Goal: Task Accomplishment & Management: Manage account settings

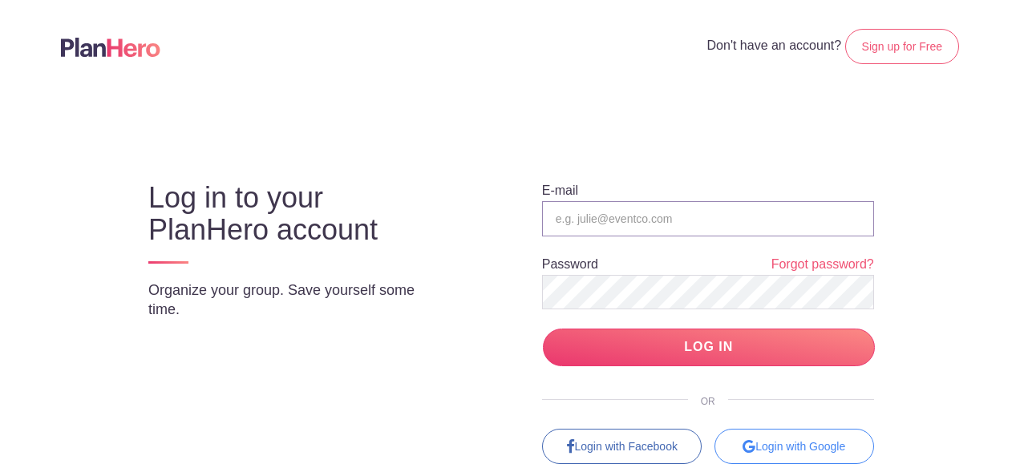
click at [657, 228] on input "email" at bounding box center [708, 218] width 332 height 35
type input "[EMAIL_ADDRESS][DOMAIN_NAME]"
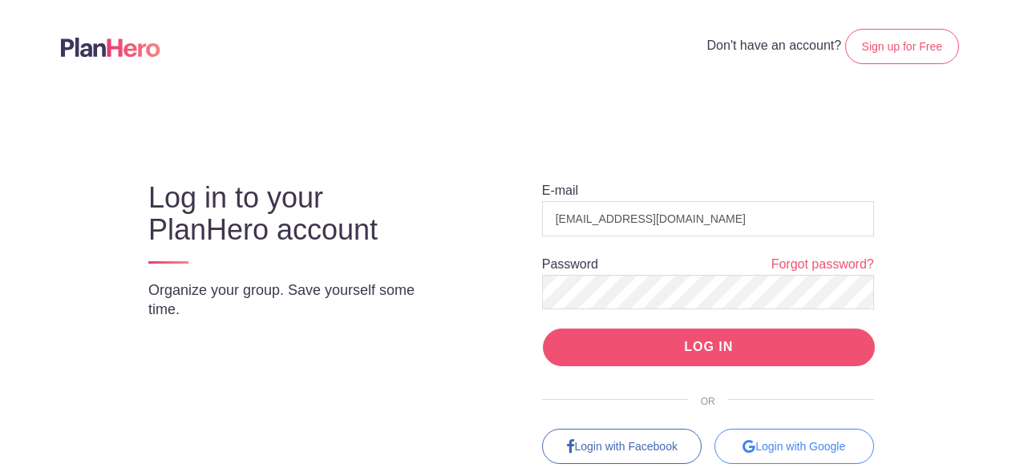
click at [675, 335] on input "LOG IN" at bounding box center [709, 348] width 332 height 38
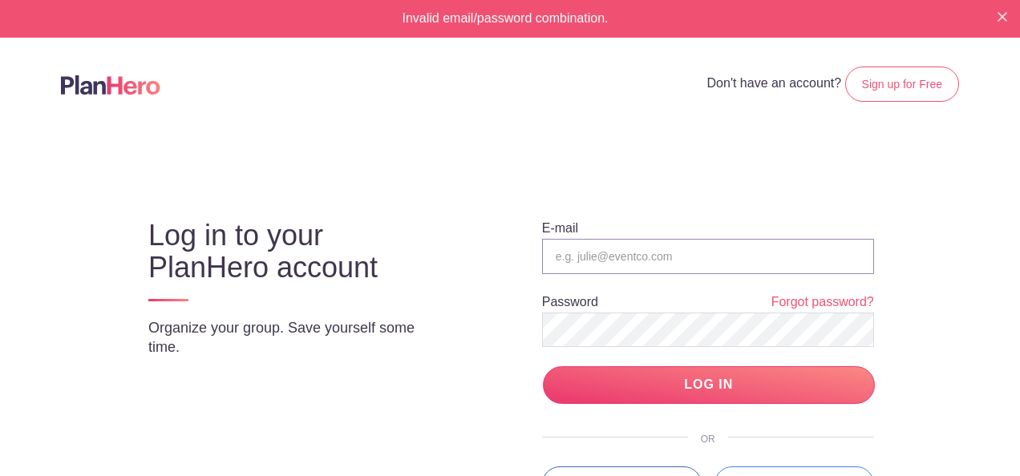
click at [640, 253] on input "email" at bounding box center [708, 256] width 332 height 35
type input "[EMAIL_ADDRESS][DOMAIN_NAME]"
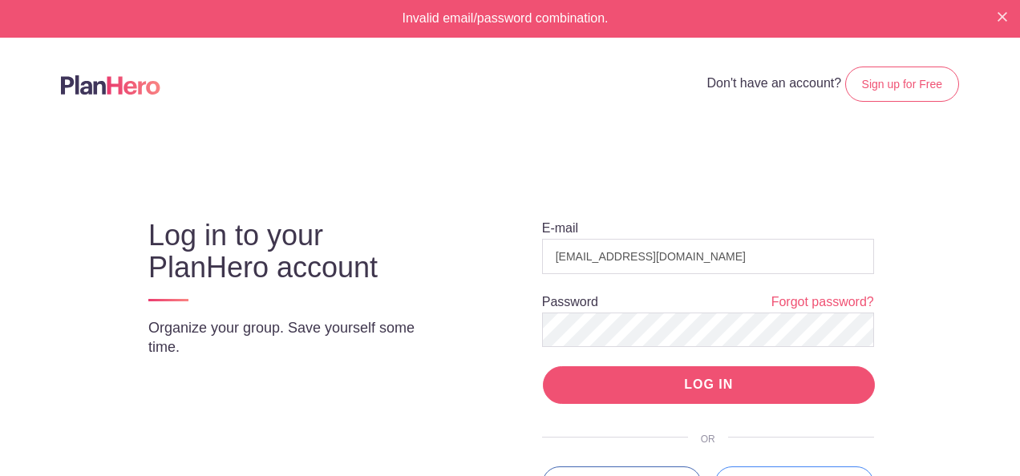
click at [766, 382] on input "LOG IN" at bounding box center [709, 385] width 332 height 38
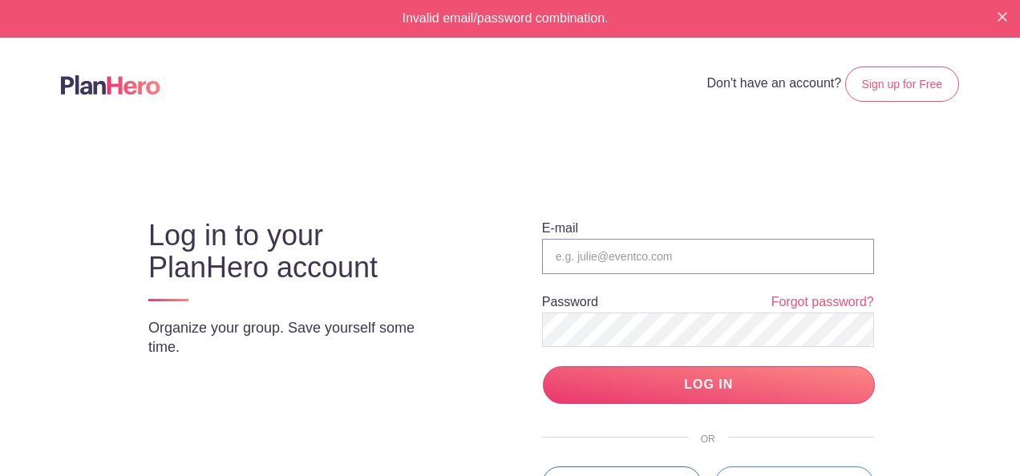
click at [696, 261] on input "email" at bounding box center [708, 256] width 332 height 35
type input "[EMAIL_ADDRESS][DOMAIN_NAME]"
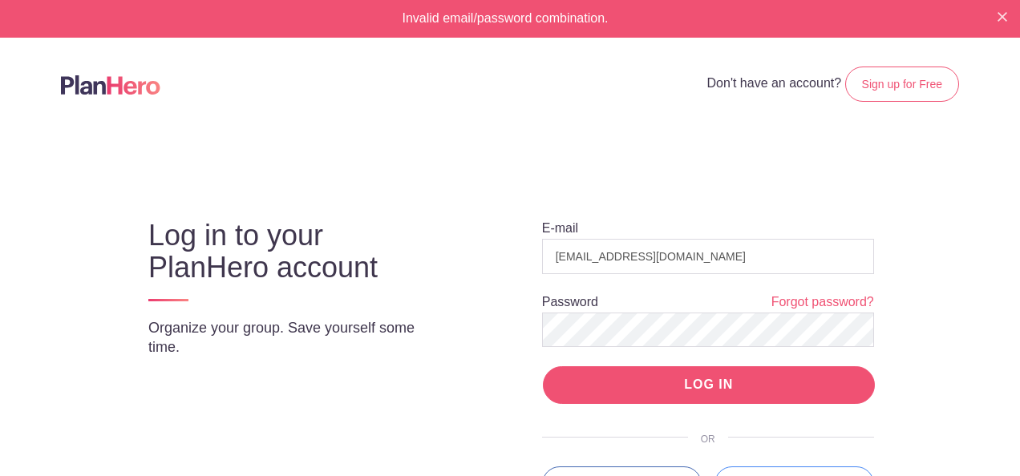
click at [660, 392] on input "LOG IN" at bounding box center [709, 385] width 332 height 38
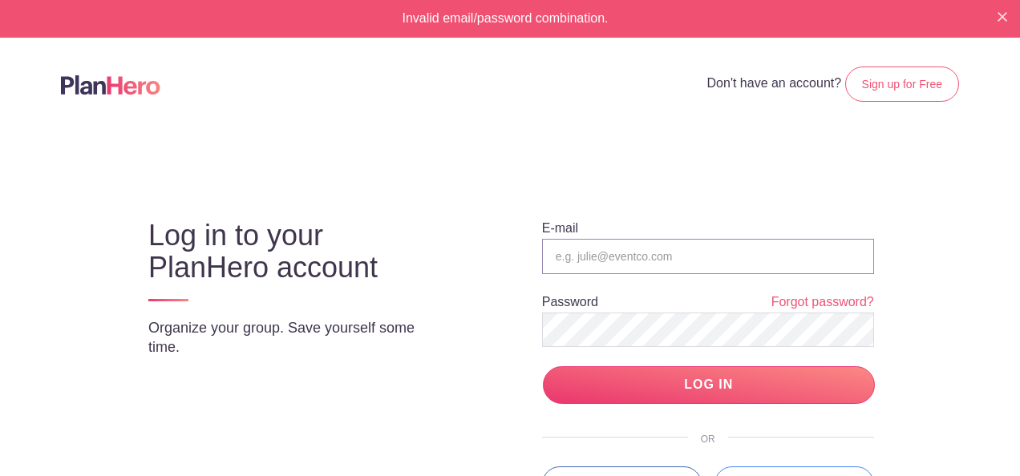
click at [646, 262] on input "email" at bounding box center [708, 256] width 332 height 35
type input "[EMAIL_ADDRESS][DOMAIN_NAME]"
click at [543, 366] on input "LOG IN" at bounding box center [709, 385] width 332 height 38
click at [812, 309] on link "Forgot password?" at bounding box center [822, 302] width 103 height 18
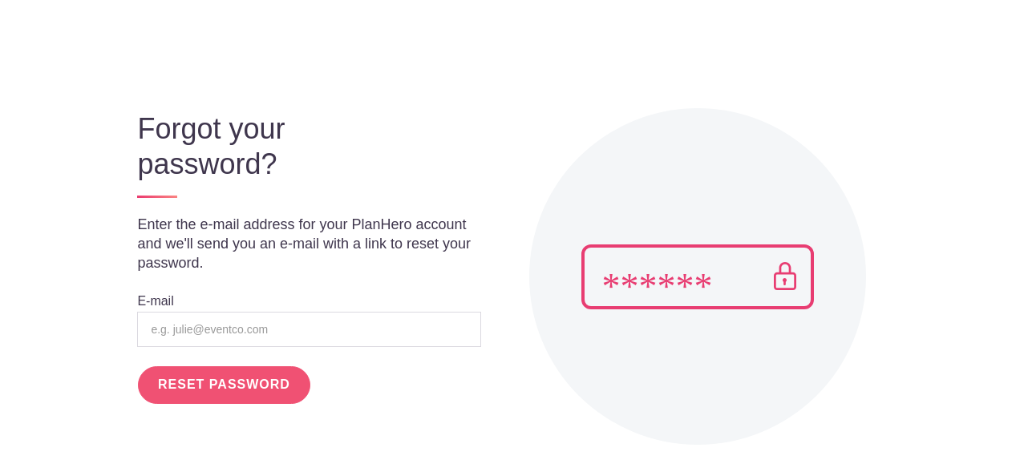
scroll to position [138, 0]
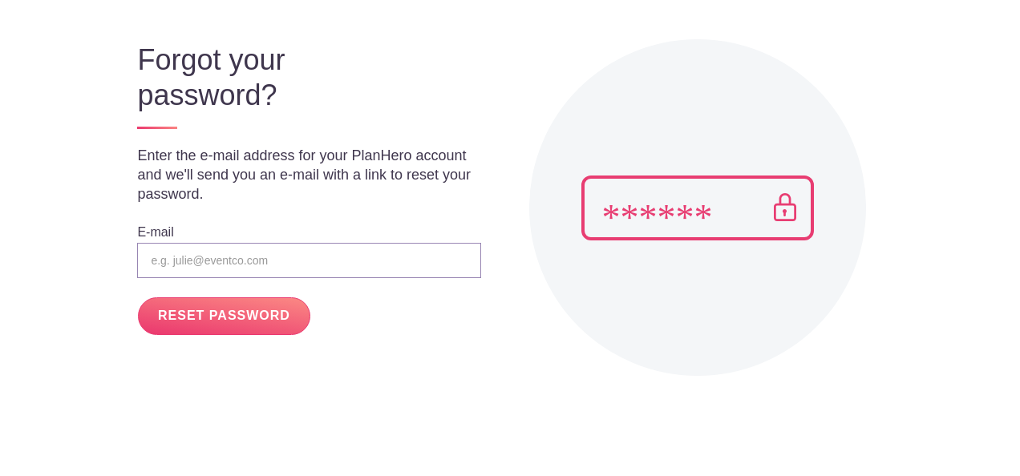
click at [197, 264] on input "email" at bounding box center [308, 260] width 343 height 35
type input "[EMAIL_ADDRESS][DOMAIN_NAME]"
click at [230, 318] on input "RESET PASSWORD" at bounding box center [224, 316] width 172 height 38
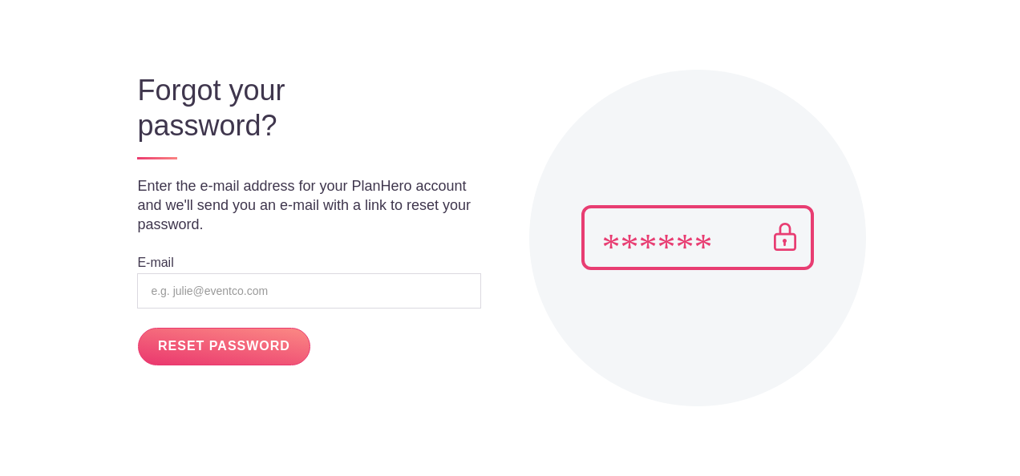
scroll to position [160, 0]
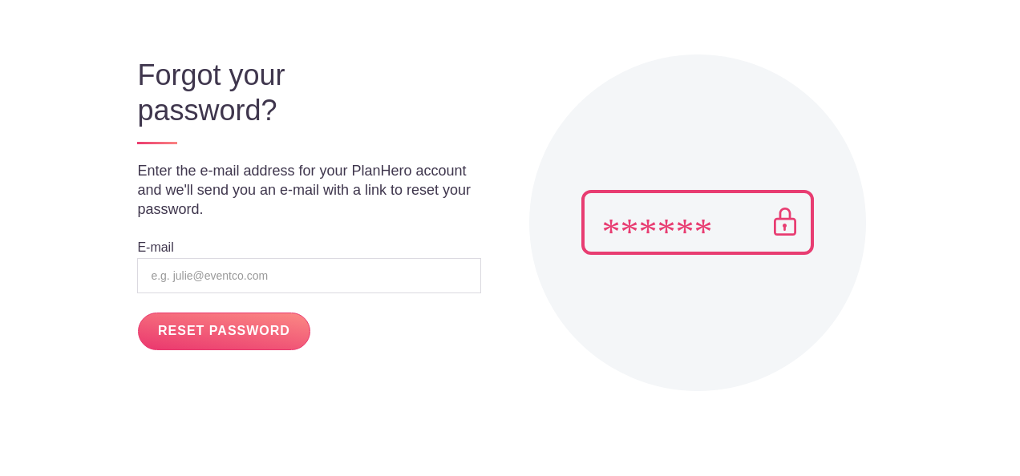
click at [705, 221] on img at bounding box center [697, 222] width 232 height 65
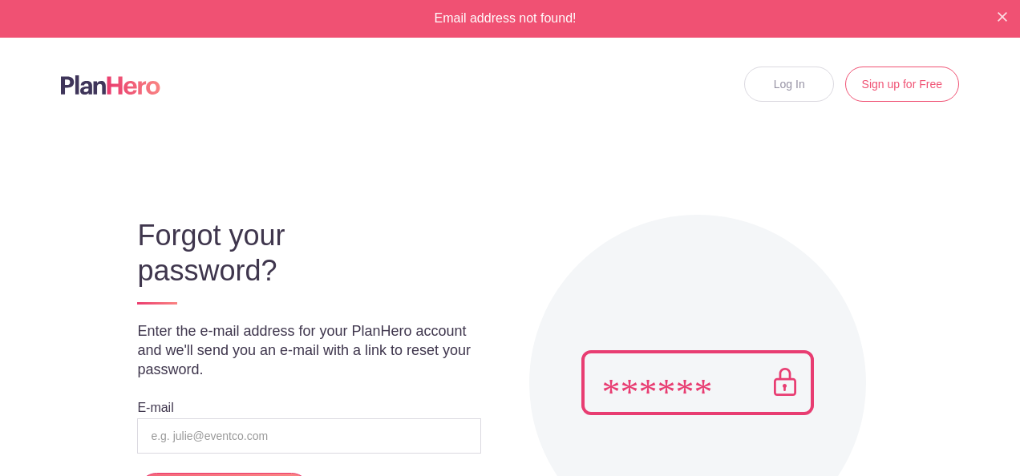
scroll to position [175, 0]
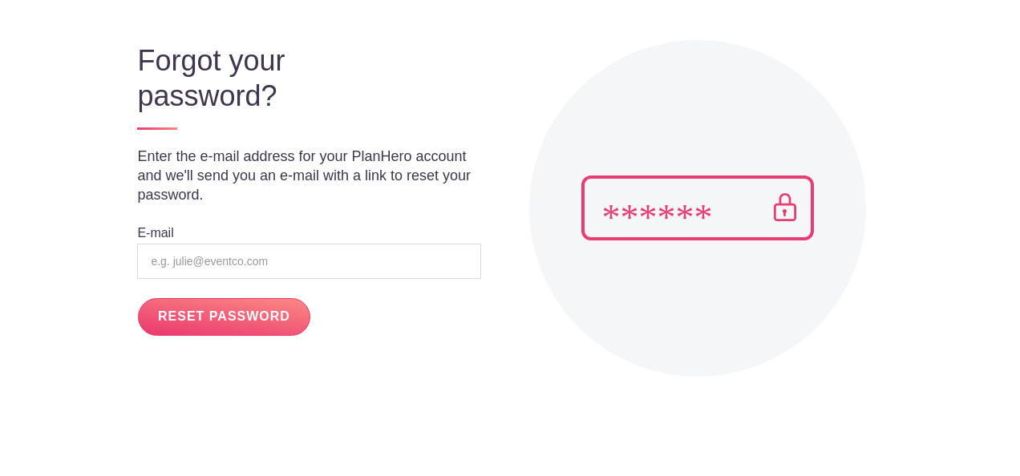
click at [244, 285] on div "Forgot your password? Enter the e-mail address for your PlanHero account and we…" at bounding box center [298, 176] width 363 height 320
click at [257, 264] on input "email" at bounding box center [308, 261] width 343 height 35
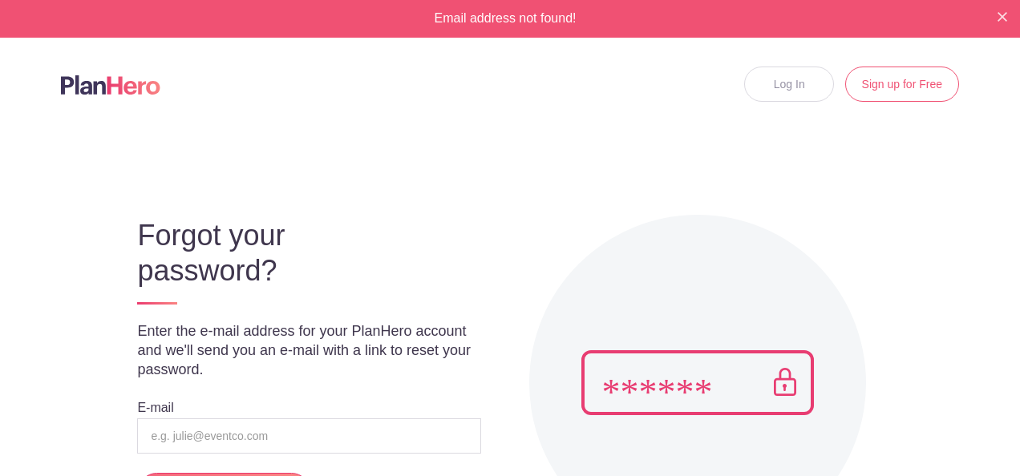
click at [656, 159] on body "Email address not found! Log In Sign up for Free Forgot your password? Enter th…" at bounding box center [510, 238] width 1020 height 476
click at [794, 87] on link "Log In" at bounding box center [789, 84] width 90 height 35
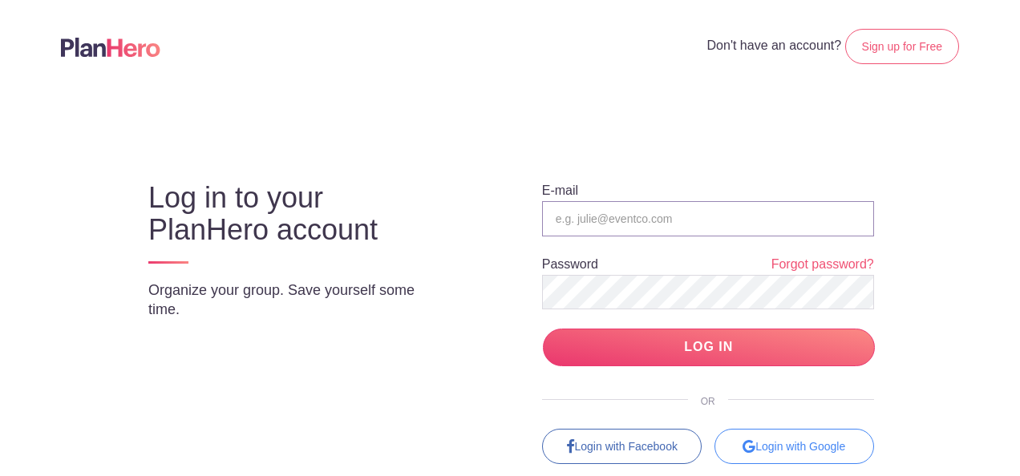
click at [667, 220] on input "email" at bounding box center [708, 218] width 332 height 35
type input "mcmapto@mcmacademy.org"
click at [543, 329] on input "LOG IN" at bounding box center [709, 348] width 332 height 38
